Goal: Check status: Check status

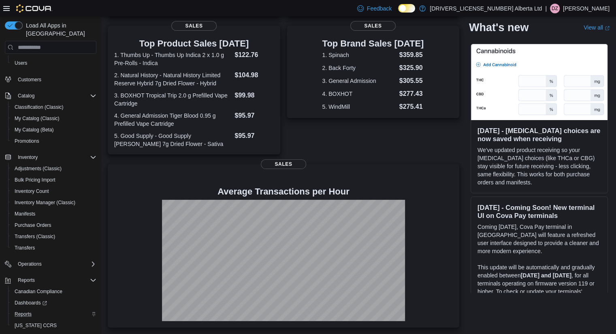
scroll to position [57, 0]
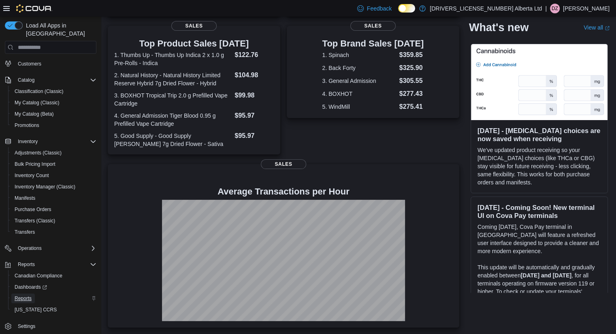
click at [28, 296] on span "Reports" at bounding box center [23, 299] width 17 height 6
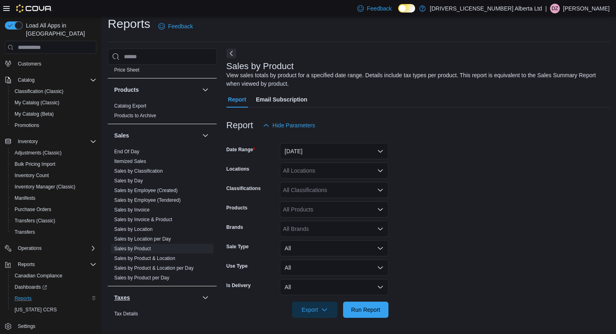
scroll to position [623, 0]
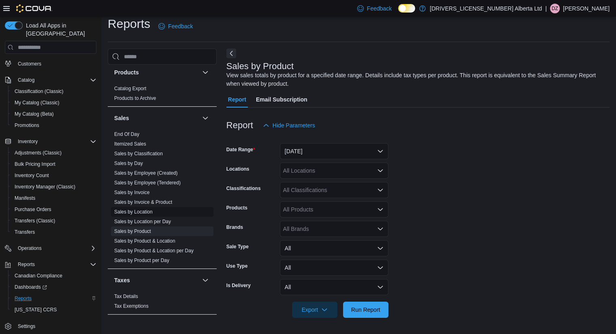
click at [140, 209] on link "Sales by Location" at bounding box center [133, 212] width 38 height 6
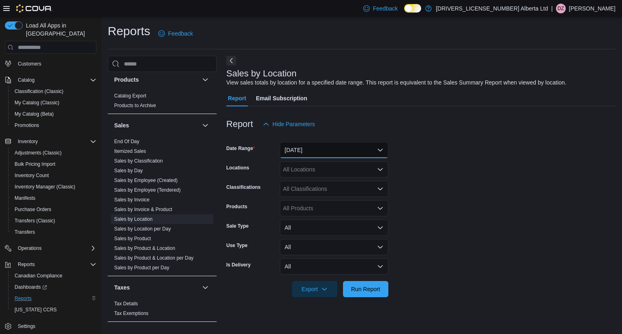
click at [333, 145] on button "[DATE]" at bounding box center [334, 150] width 109 height 16
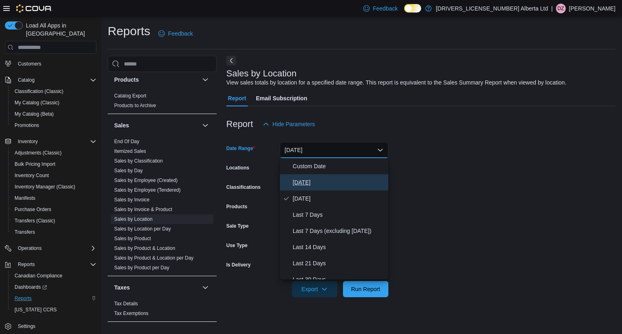
click at [303, 187] on span "[DATE]" at bounding box center [339, 183] width 92 height 10
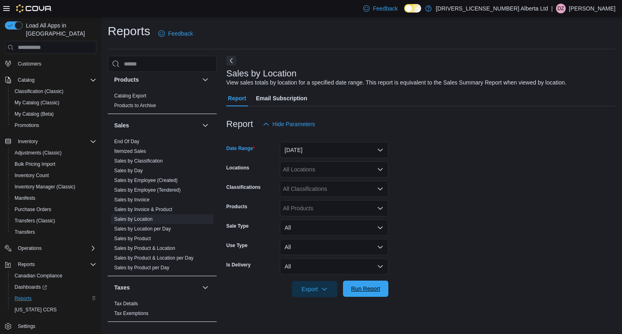
click at [371, 296] on span "Run Report" at bounding box center [366, 289] width 36 height 16
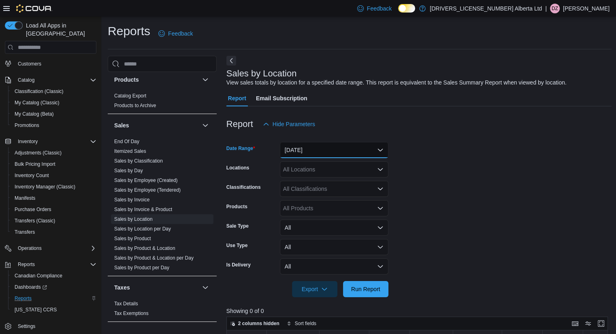
click at [343, 145] on button "[DATE]" at bounding box center [334, 150] width 109 height 16
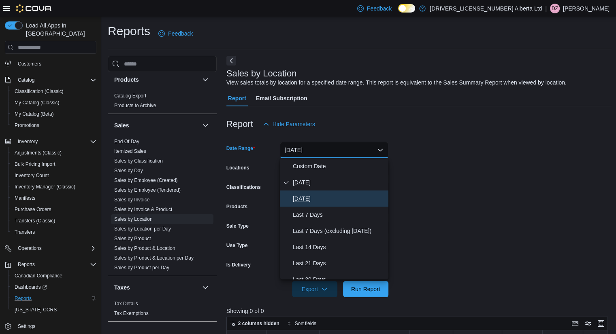
click at [302, 192] on button "[DATE]" at bounding box center [334, 199] width 109 height 16
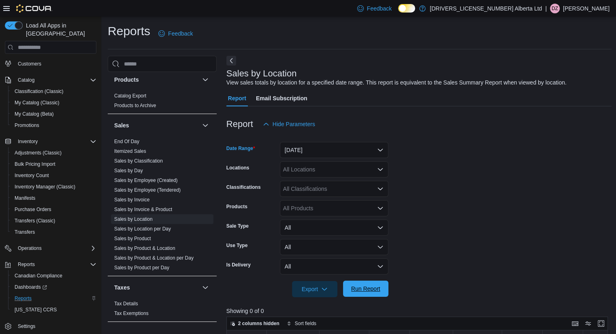
click at [366, 294] on span "Run Report" at bounding box center [366, 289] width 36 height 16
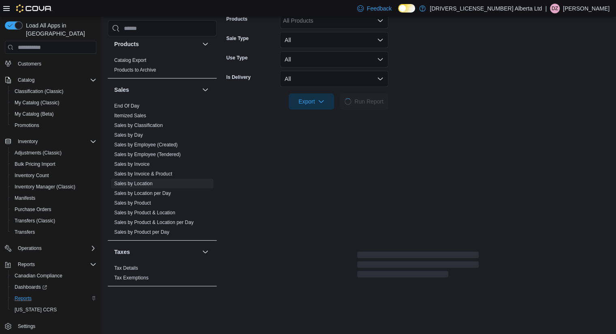
scroll to position [257, 0]
